Goal: Transaction & Acquisition: Download file/media

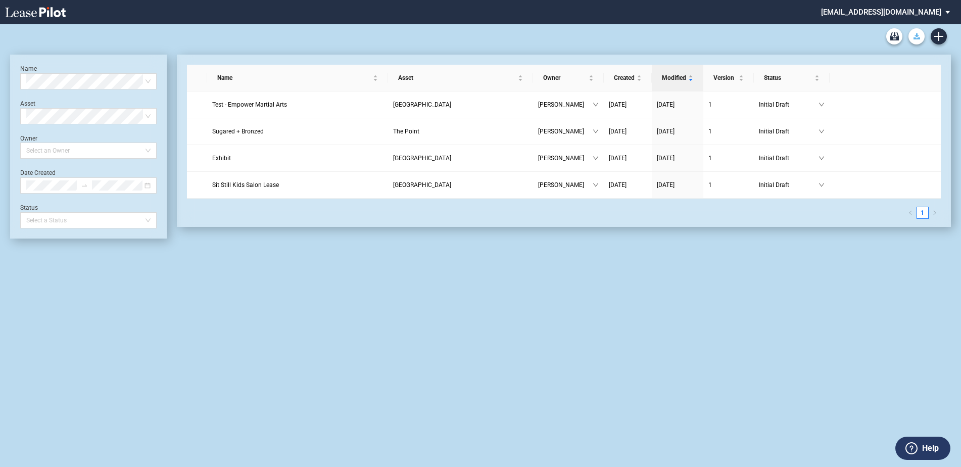
click at [918, 36] on use "Download Blank Form" at bounding box center [917, 36] width 7 height 6
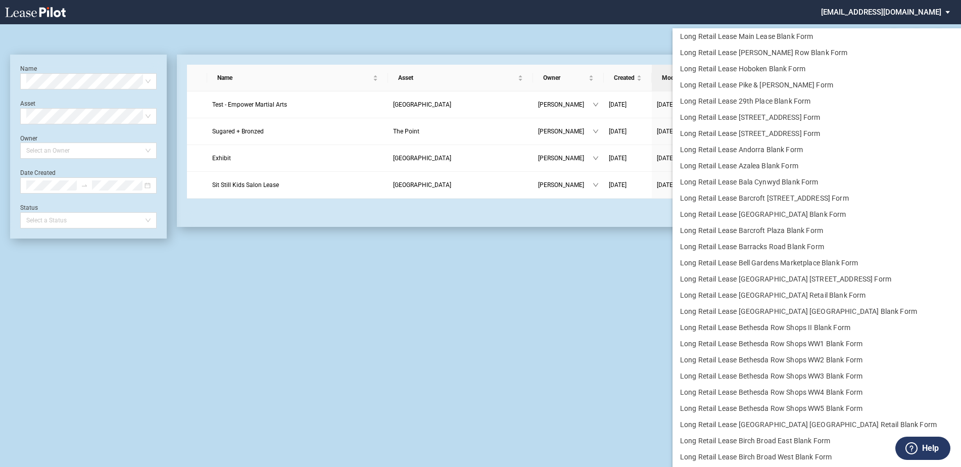
click at [640, 295] on md-backdrop at bounding box center [480, 233] width 961 height 467
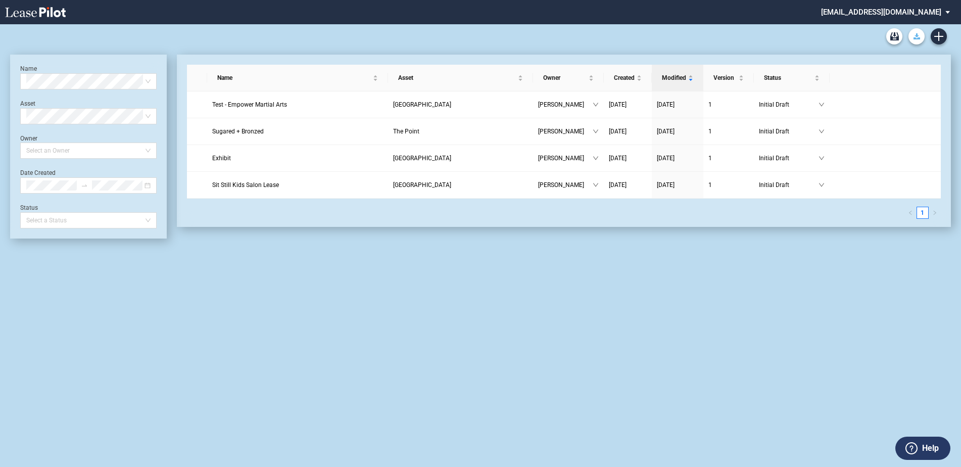
click at [918, 33] on button "Download Blank Form" at bounding box center [916, 36] width 16 height 16
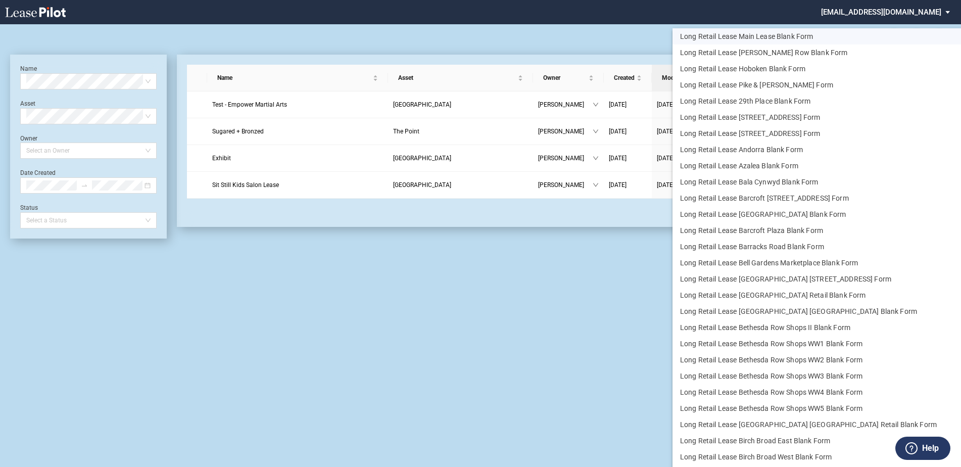
click at [775, 33] on button "Long Retail Lease Main Lease Blank Form" at bounding box center [837, 36] width 329 height 16
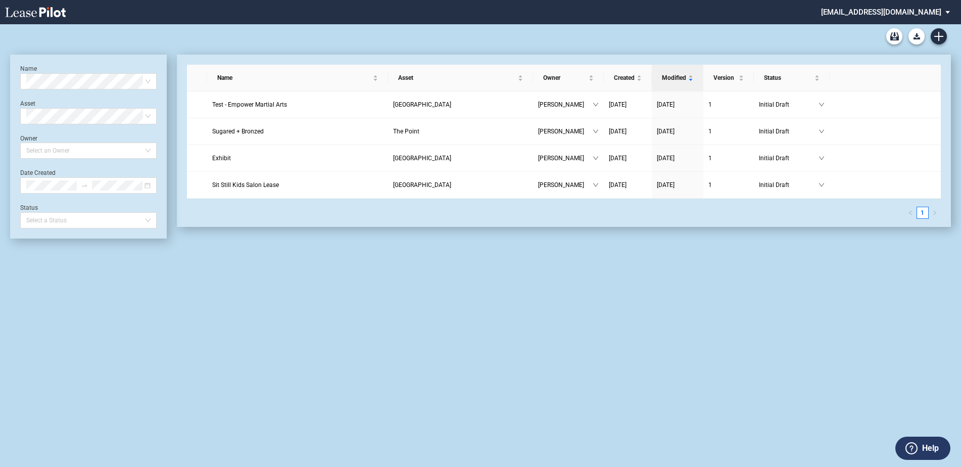
click at [859, 283] on div "Name Select name Asset Select Asset Owner Select an Owner Date Created Status S…" at bounding box center [480, 245] width 961 height 443
click at [920, 32] on button "Download Blank Form" at bounding box center [916, 36] width 16 height 16
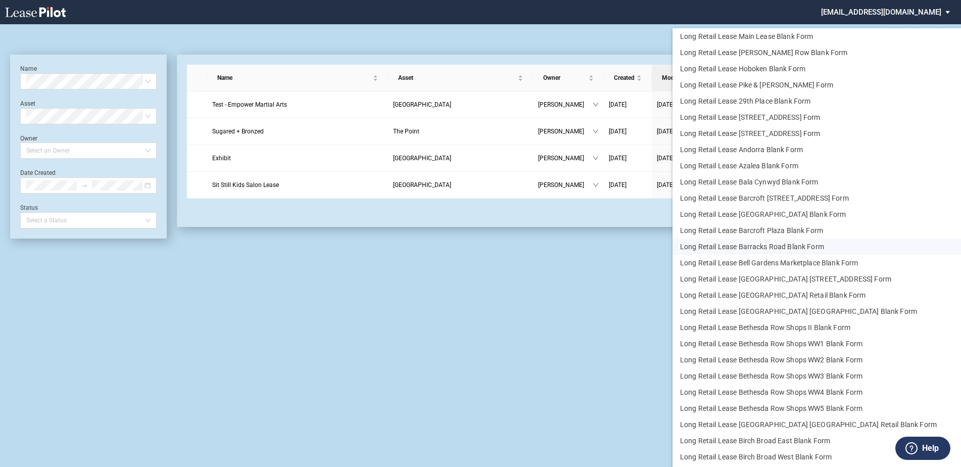
click at [757, 245] on button "Long Retail Lease Barracks Road Blank Form" at bounding box center [837, 246] width 329 height 16
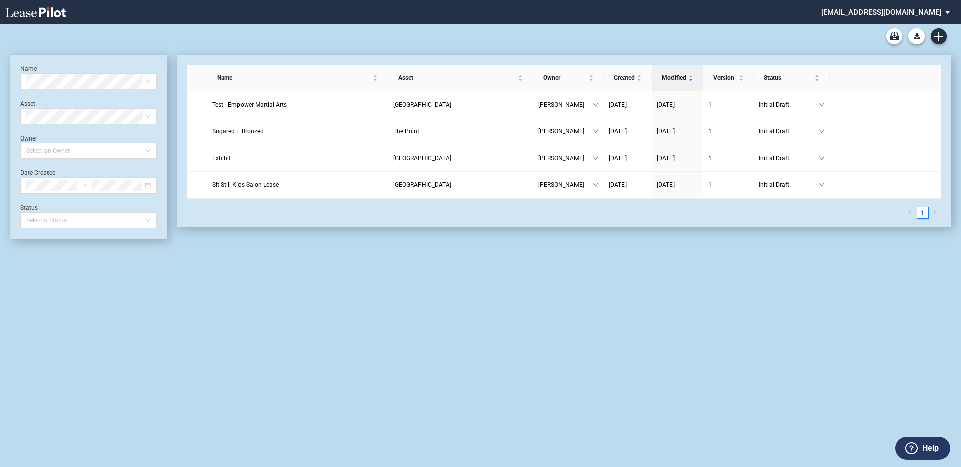
click at [733, 346] on div "Name Select name Asset Select Asset Owner Select an Owner Date Created Status S…" at bounding box center [480, 245] width 961 height 443
click at [900, 13] on md-select "[EMAIL_ADDRESS][DOMAIN_NAME] Settings Sign Out" at bounding box center [889, 11] width 138 height 23
click at [854, 43] on div "Sign Out" at bounding box center [853, 43] width 27 height 10
